Goal: Navigation & Orientation: Go to known website

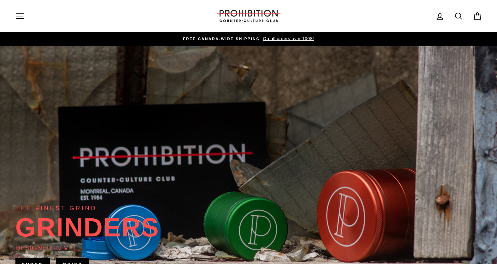
scroll to position [33, 0]
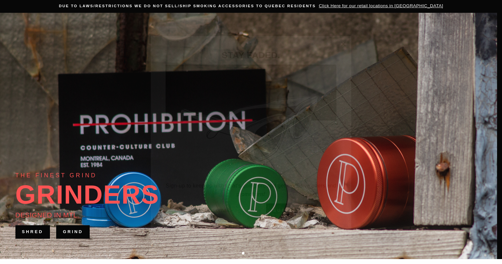
click at [344, 35] on icon "button" at bounding box center [343, 35] width 4 height 4
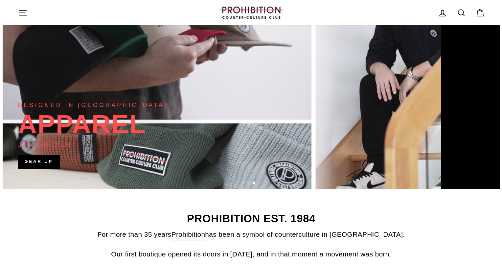
scroll to position [0, 0]
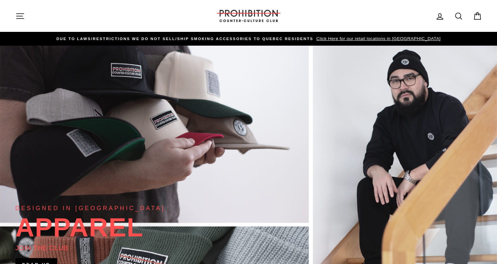
click at [18, 17] on icon "button" at bounding box center [19, 15] width 9 height 9
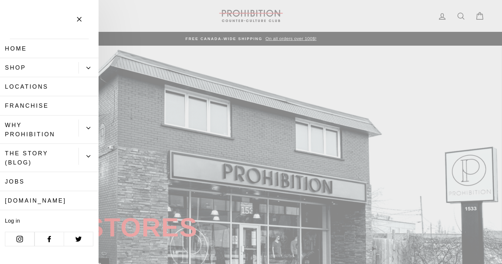
click at [89, 68] on icon "Primary" at bounding box center [89, 68] width 4 height 2
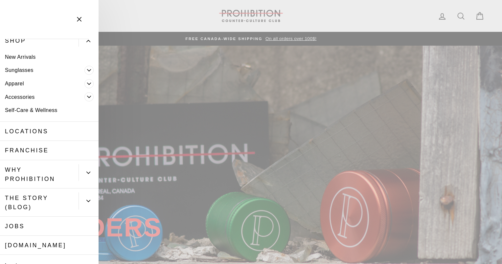
scroll to position [60, 0]
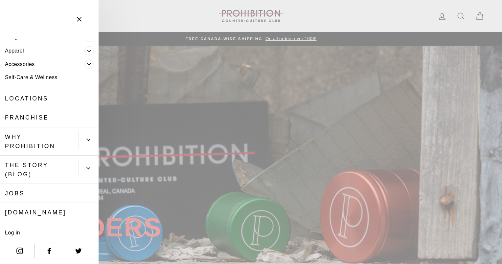
click at [33, 214] on link "[DOMAIN_NAME]" at bounding box center [49, 212] width 99 height 19
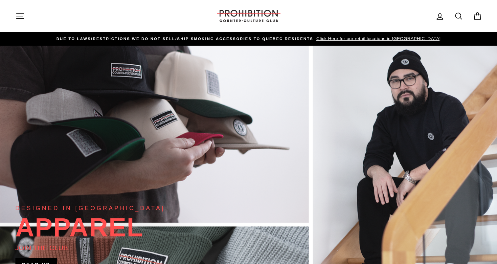
click at [21, 15] on icon "button" at bounding box center [19, 15] width 9 height 9
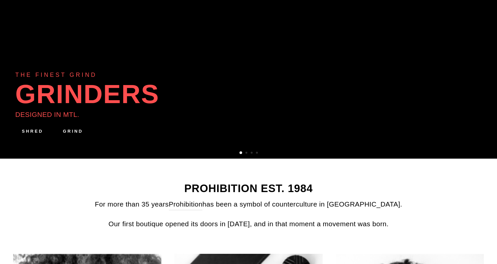
scroll to position [164, 0]
